Goal: Navigation & Orientation: Find specific page/section

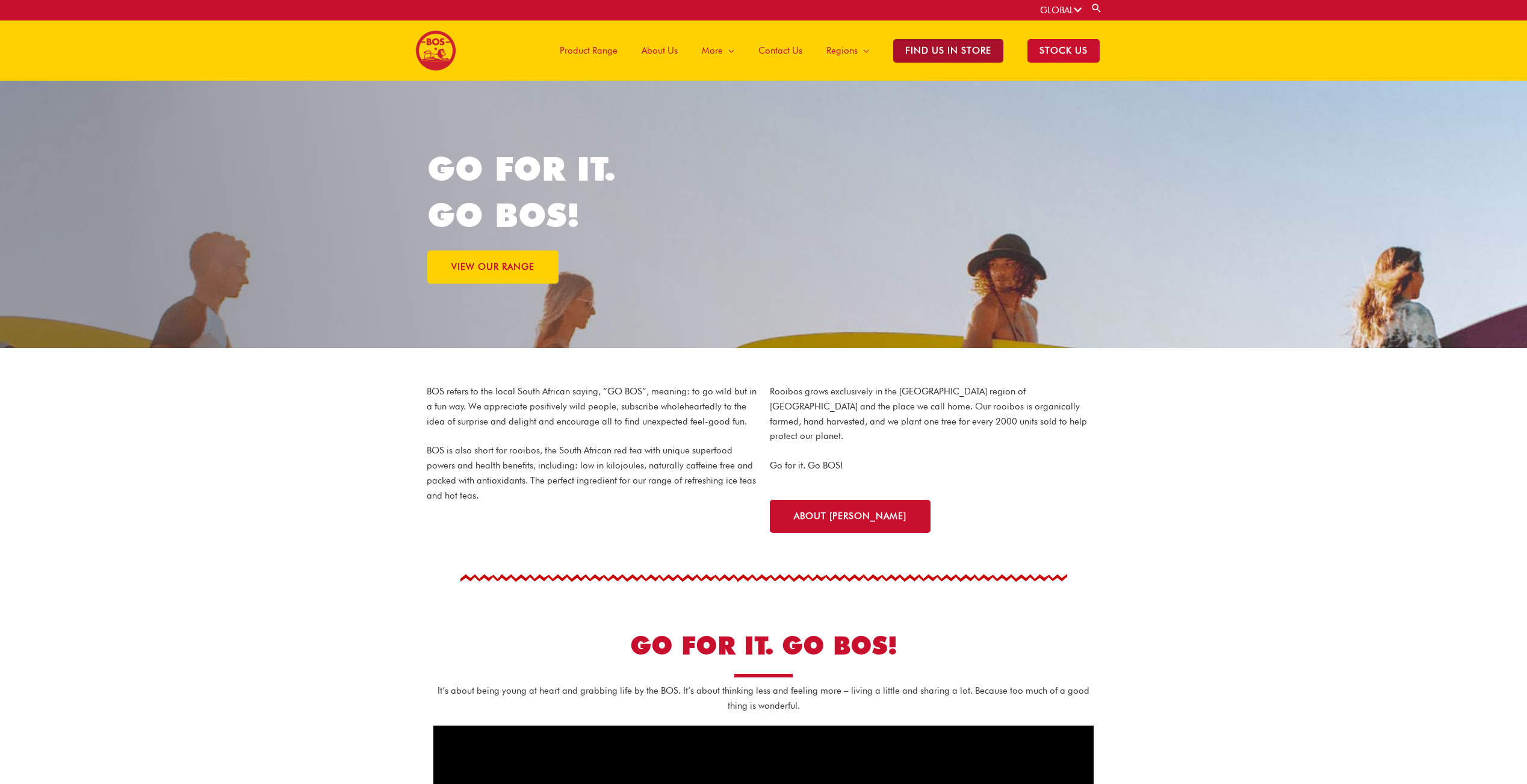
click at [934, 51] on span "Find Us in Store" at bounding box center [948, 50] width 110 height 23
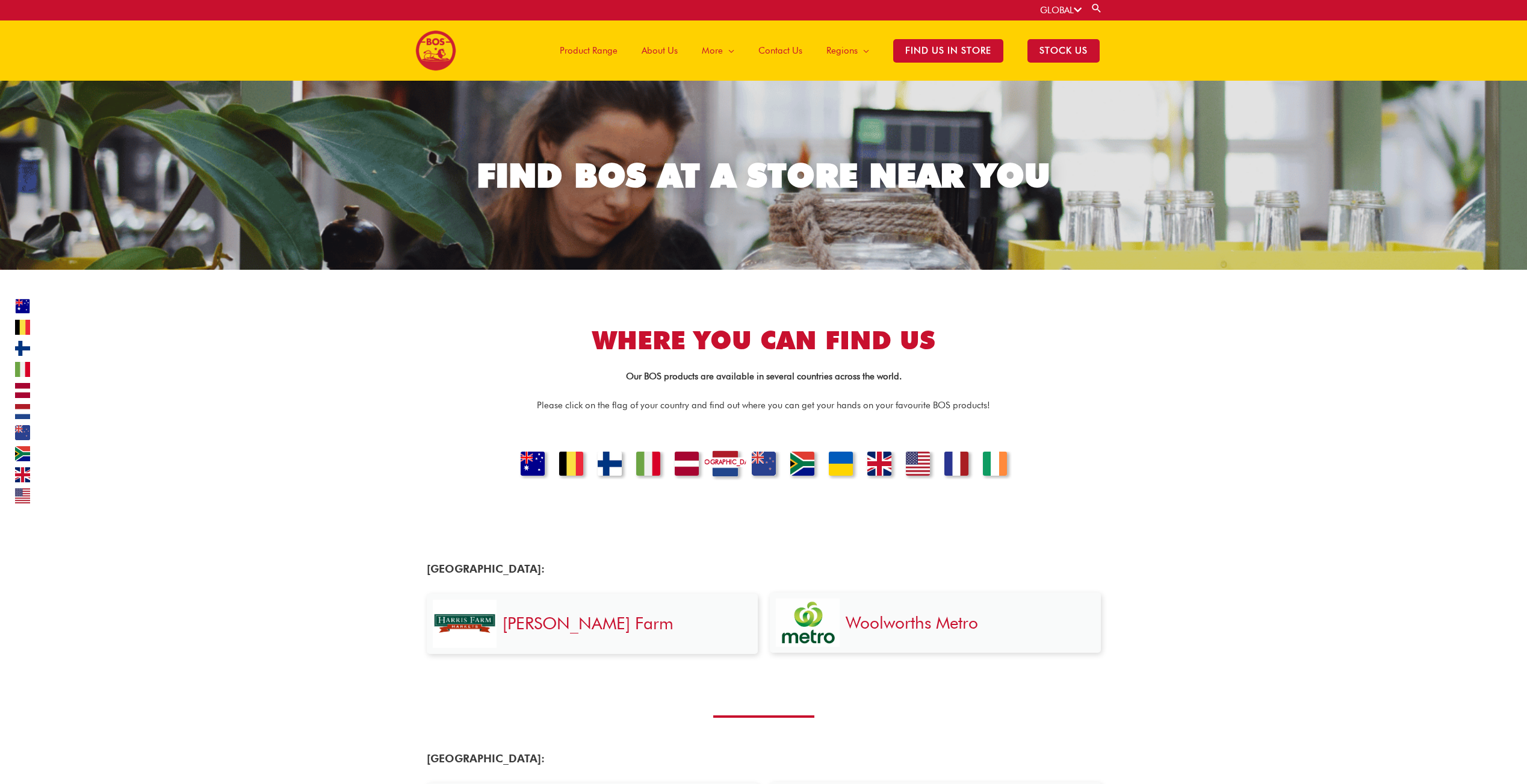
click at [729, 461] on link "NETHERLANDS" at bounding box center [725, 465] width 41 height 30
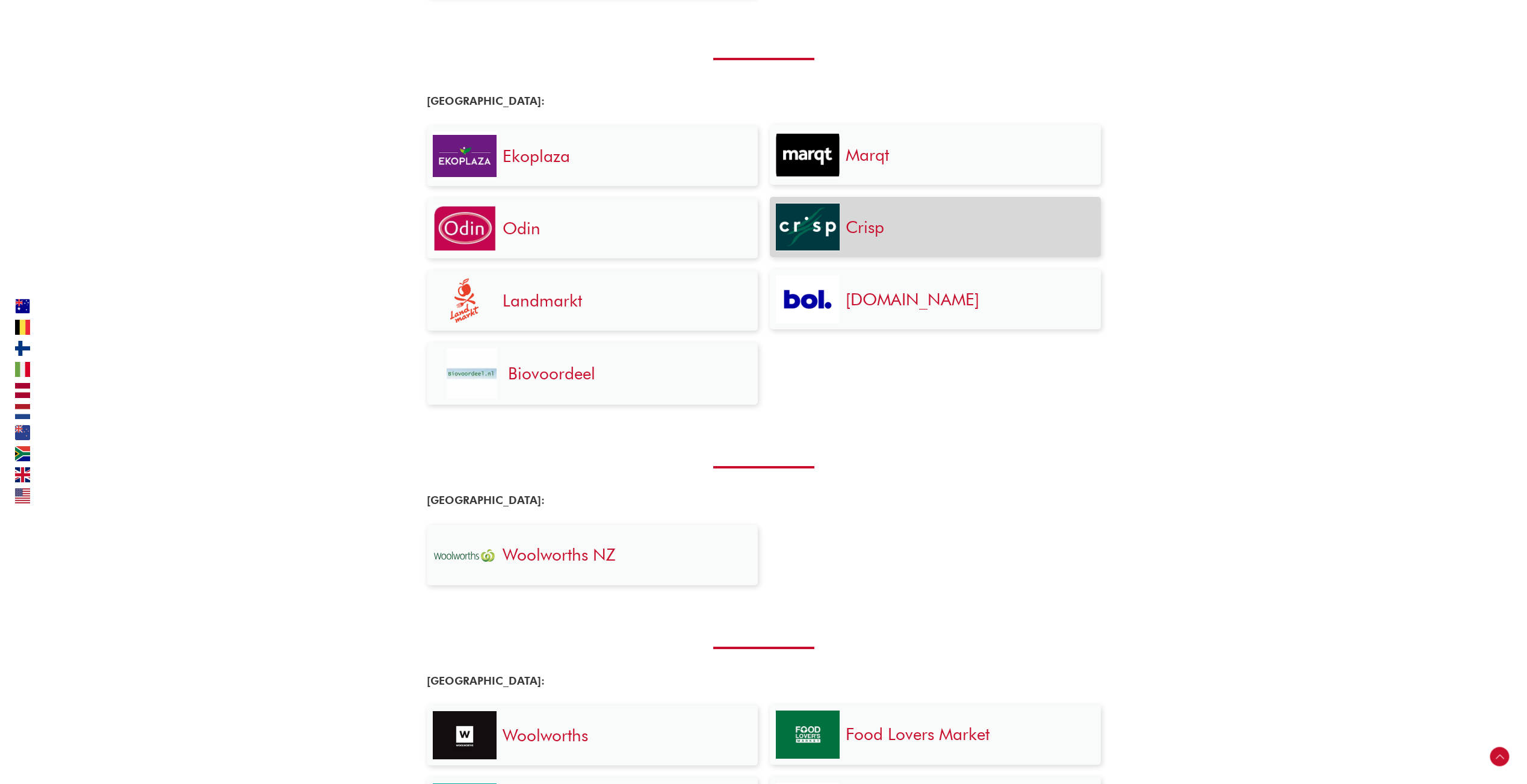
scroll to position [1368, 0]
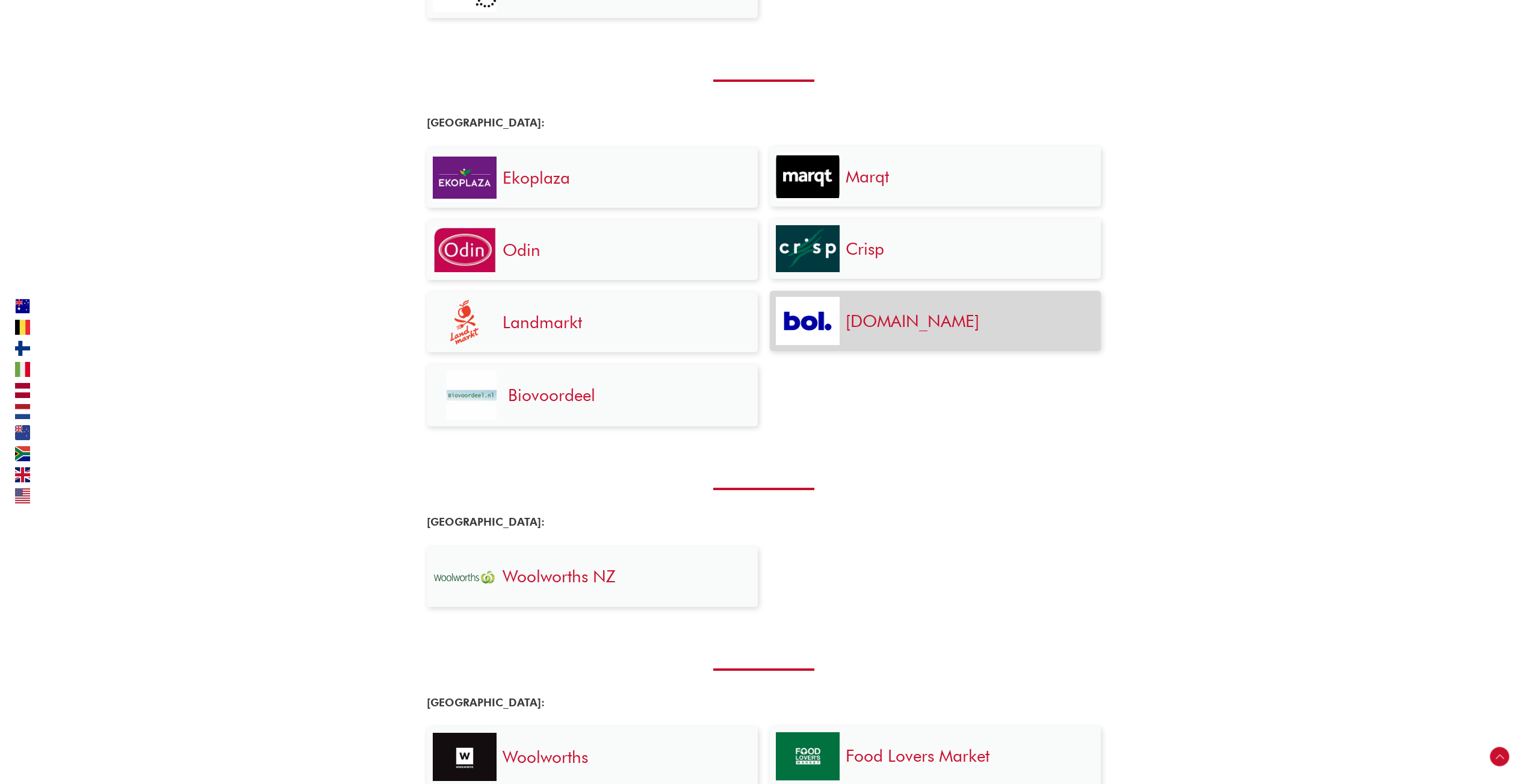
click at [877, 325] on link "Bol.com" at bounding box center [912, 320] width 134 height 21
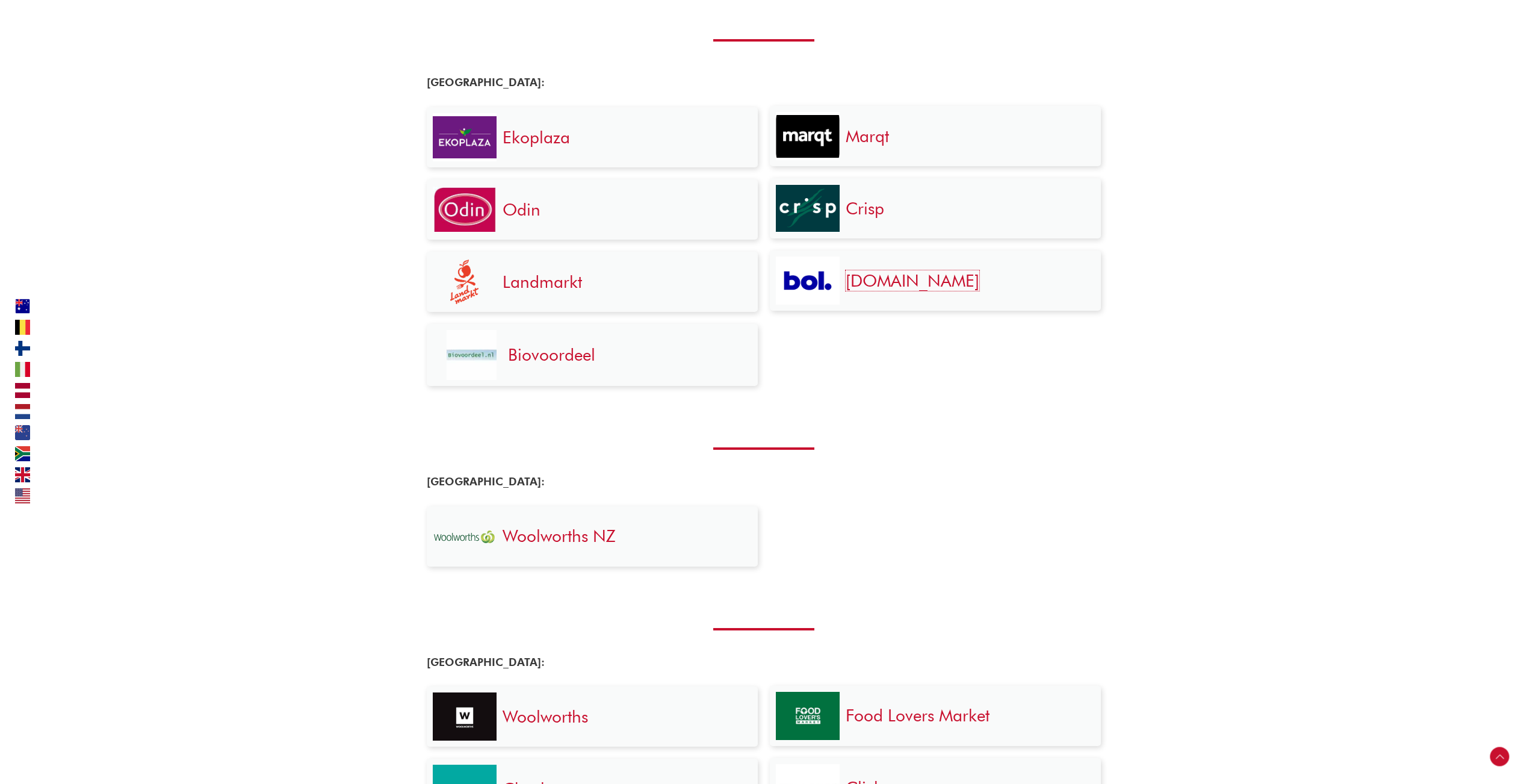
scroll to position [1428, 0]
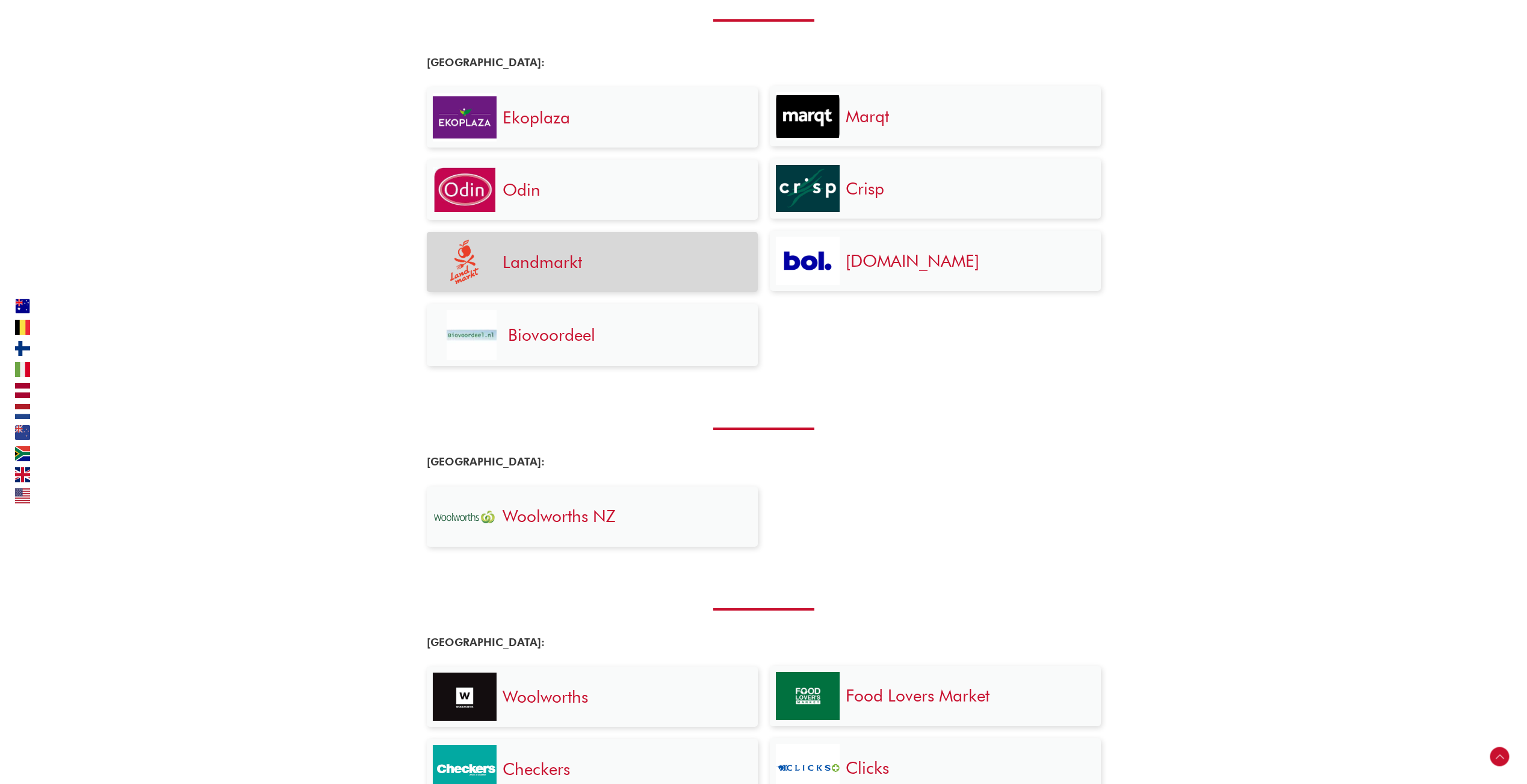
click at [497, 259] on div "Landmarkt" at bounding box center [625, 262] width 255 height 48
click at [466, 264] on img at bounding box center [464, 262] width 29 height 44
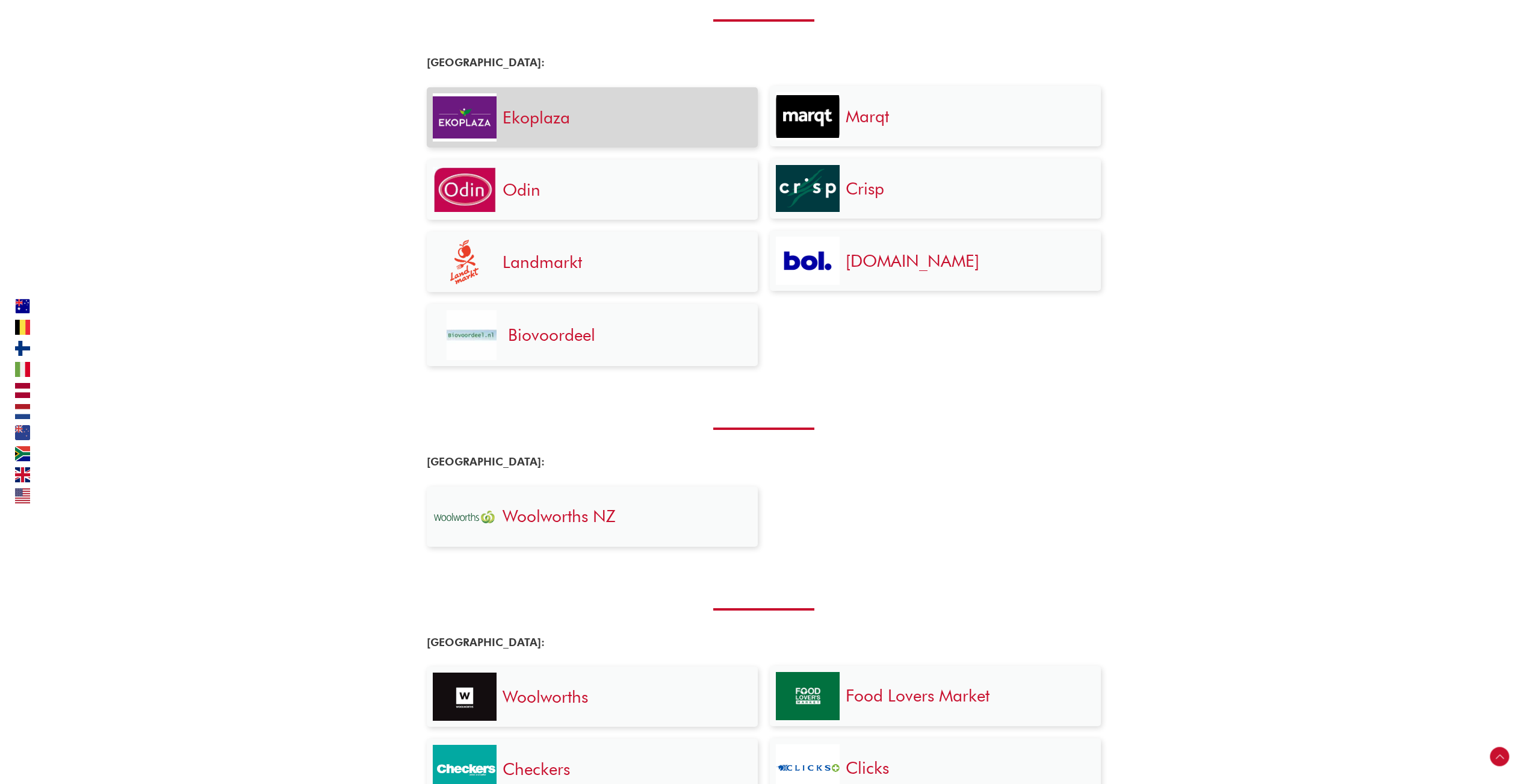
click at [525, 123] on link "Ekoplaza" at bounding box center [536, 117] width 67 height 21
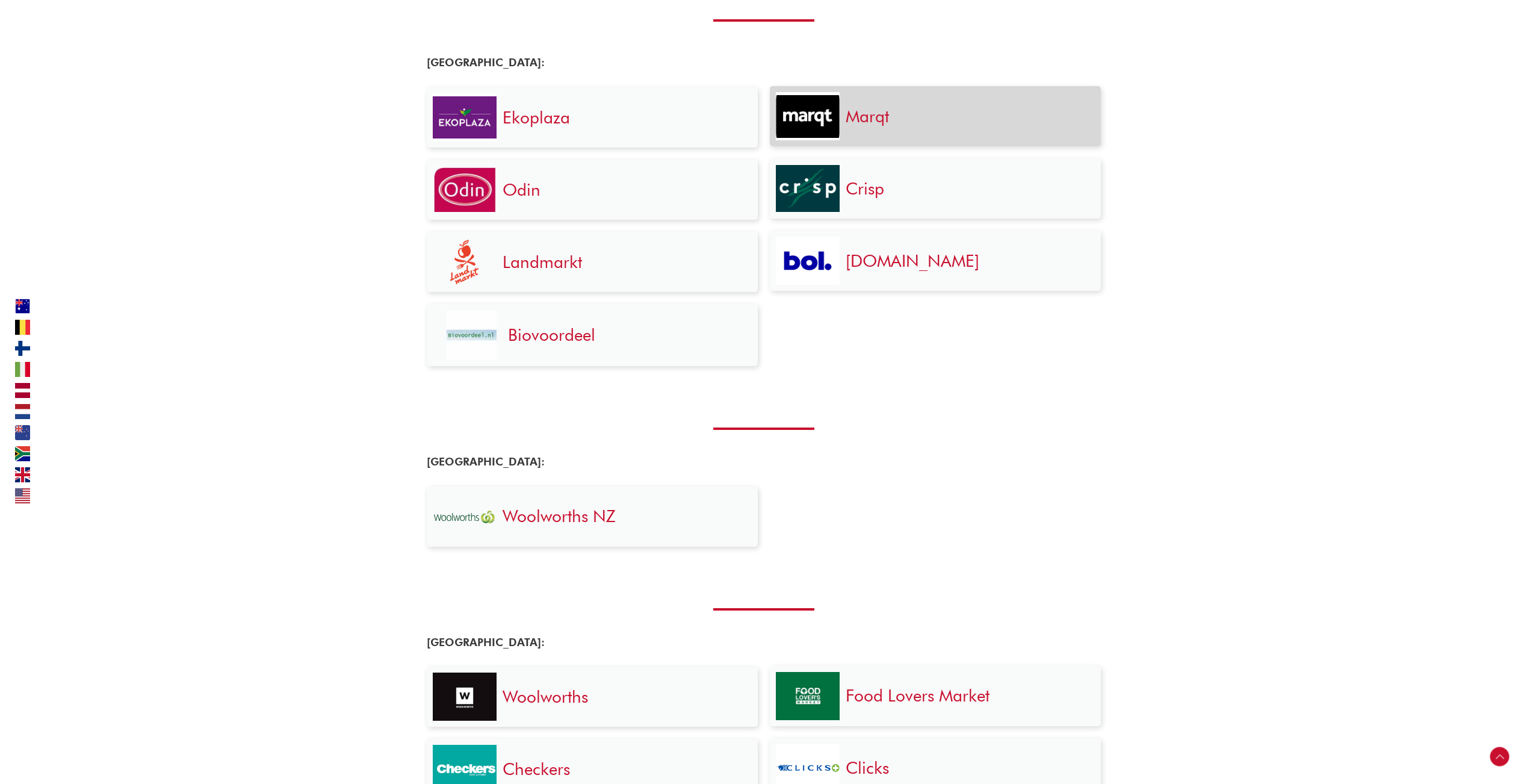
click at [860, 122] on link "Marqt" at bounding box center [867, 116] width 43 height 21
click at [820, 98] on img at bounding box center [808, 116] width 64 height 43
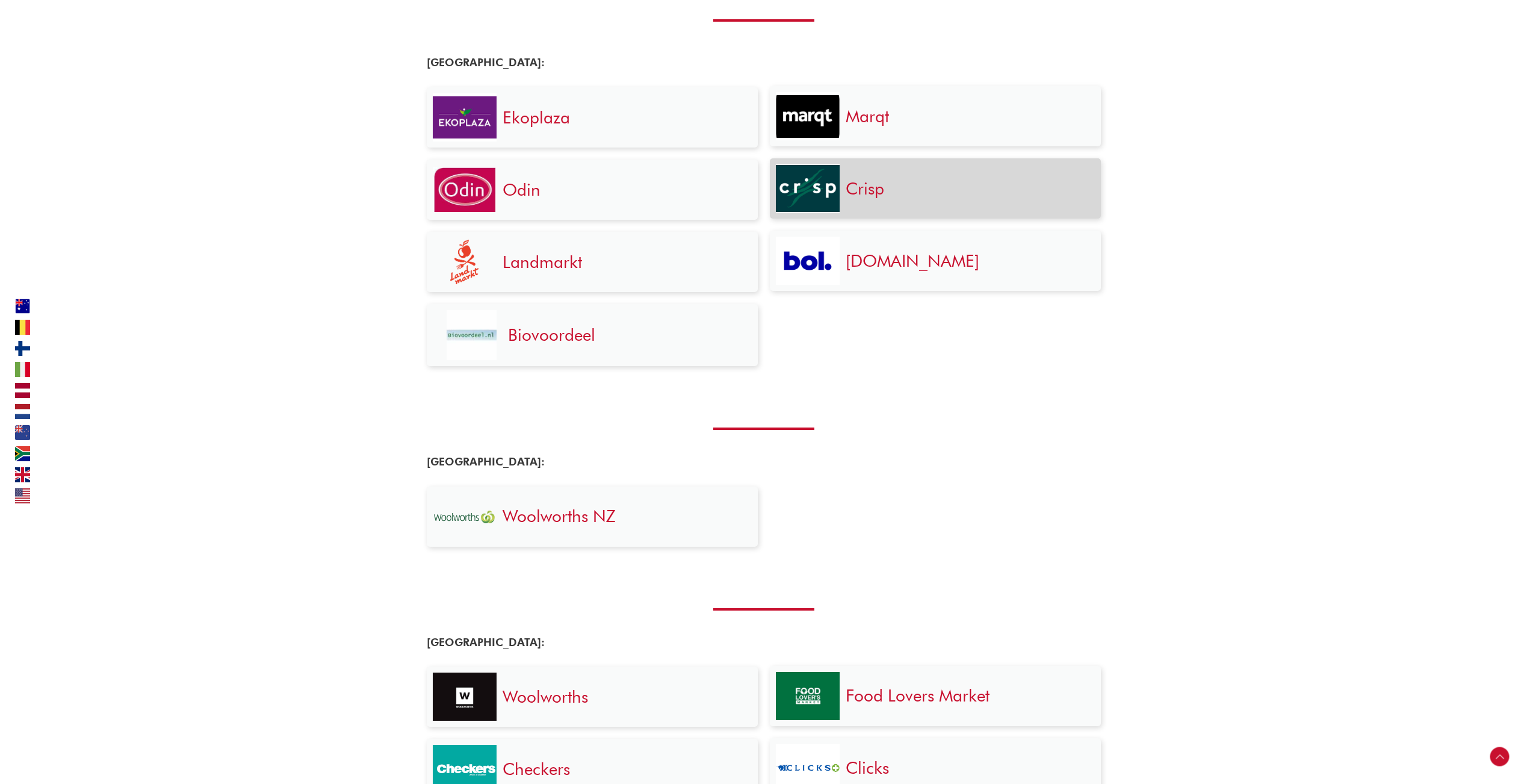
click at [810, 186] on img at bounding box center [808, 189] width 64 height 47
